Goal: Complete application form

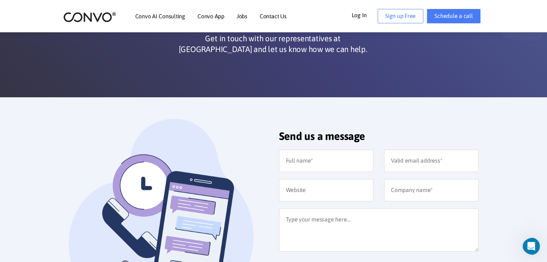
scroll to position [144, 0]
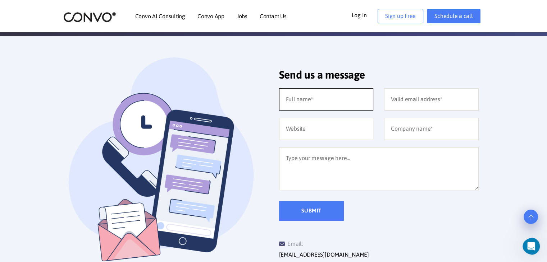
drag, startPoint x: 326, startPoint y: 105, endPoint x: 337, endPoint y: 110, distance: 12.7
click at [328, 106] on input "text" at bounding box center [326, 99] width 95 height 22
type input "[PERSON_NAME]"
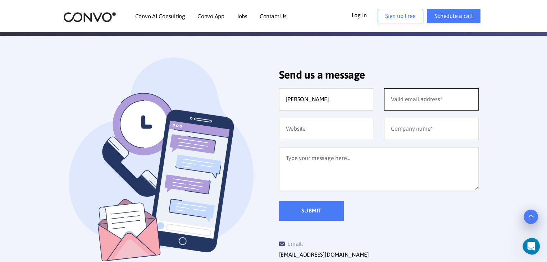
type input "[EMAIL_ADDRESS][DOMAIN_NAME]"
type input "Digital marketing Agency"
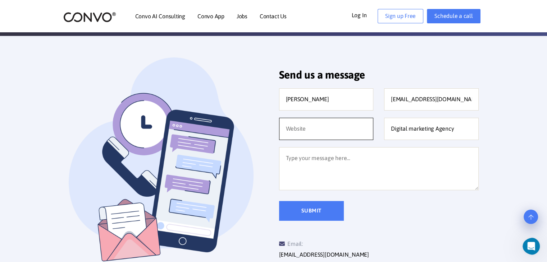
click at [349, 125] on input "text" at bounding box center [326, 129] width 95 height 22
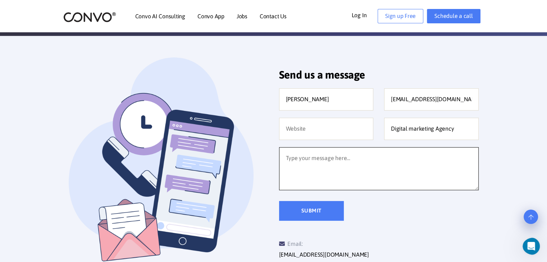
click at [320, 163] on textarea at bounding box center [378, 168] width 199 height 43
paste textarea ""Hello, Following the completion of your website, we conducted a quick backend …"
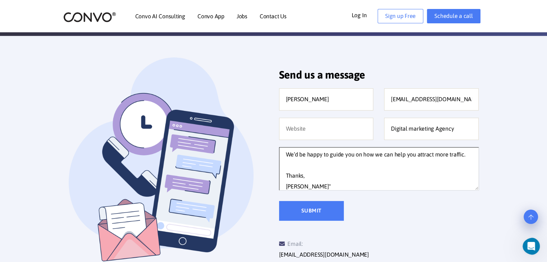
type textarea ""Hello, Following the completion of your website, we conducted a quick backend …"
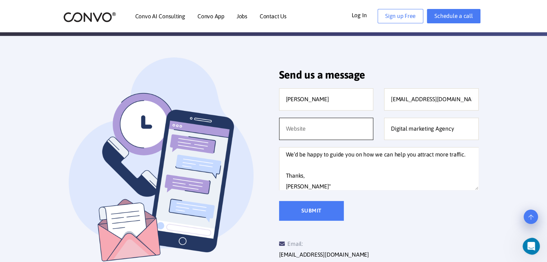
click at [314, 129] on input "text" at bounding box center [326, 129] width 95 height 22
type input "[DOMAIN_NAME]"
click at [332, 214] on input "Submit" at bounding box center [311, 211] width 65 height 20
